Goal: Transaction & Acquisition: Subscribe to service/newsletter

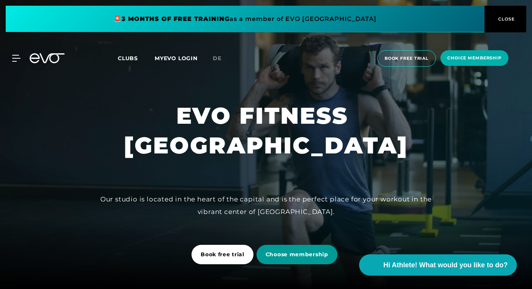
click at [287, 253] on span "Choose membership" at bounding box center [297, 254] width 63 height 8
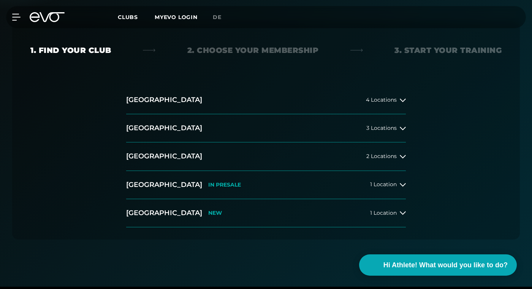
scroll to position [155, 0]
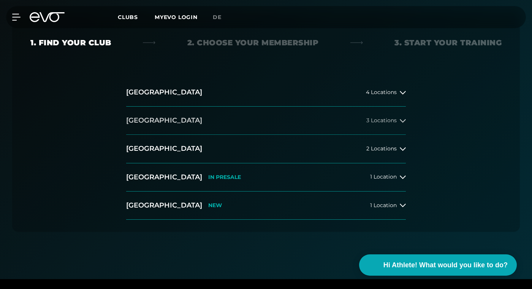
click at [392, 121] on span "3 Locations" at bounding box center [381, 120] width 30 height 6
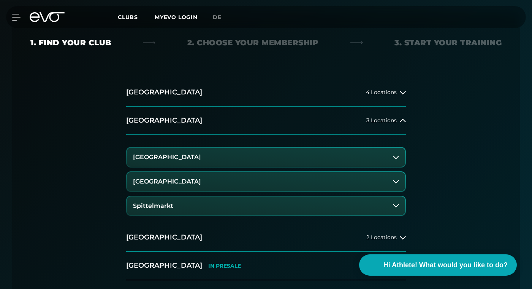
click at [352, 154] on button "[GEOGRAPHIC_DATA]" at bounding box center [266, 157] width 278 height 19
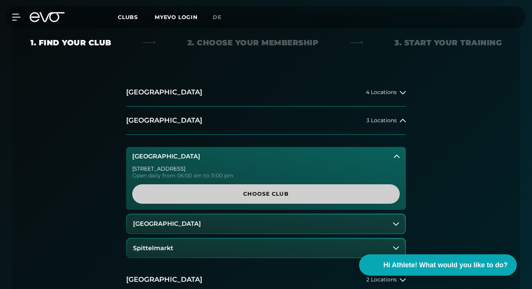
click at [288, 191] on span "Choose Club" at bounding box center [265, 194] width 249 height 8
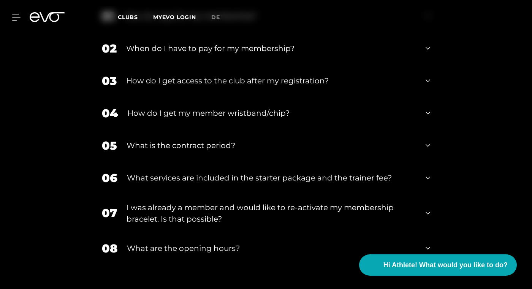
scroll to position [1203, 0]
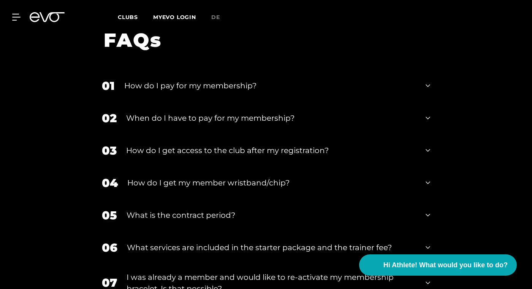
click at [210, 112] on div "When do I have to pay for my membership?" at bounding box center [271, 117] width 290 height 11
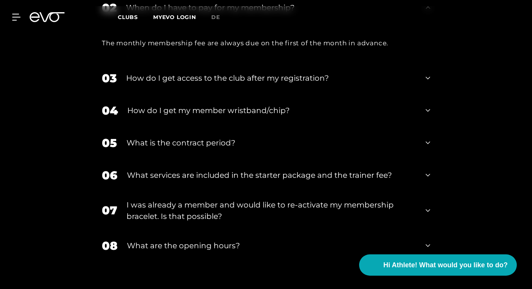
scroll to position [1316, 0]
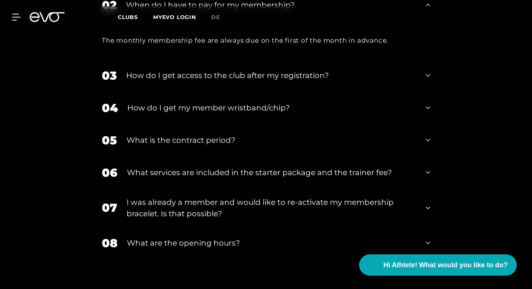
click at [205, 134] on div "What is the contract period?" at bounding box center [272, 139] width 290 height 11
